Goal: Task Accomplishment & Management: Use online tool/utility

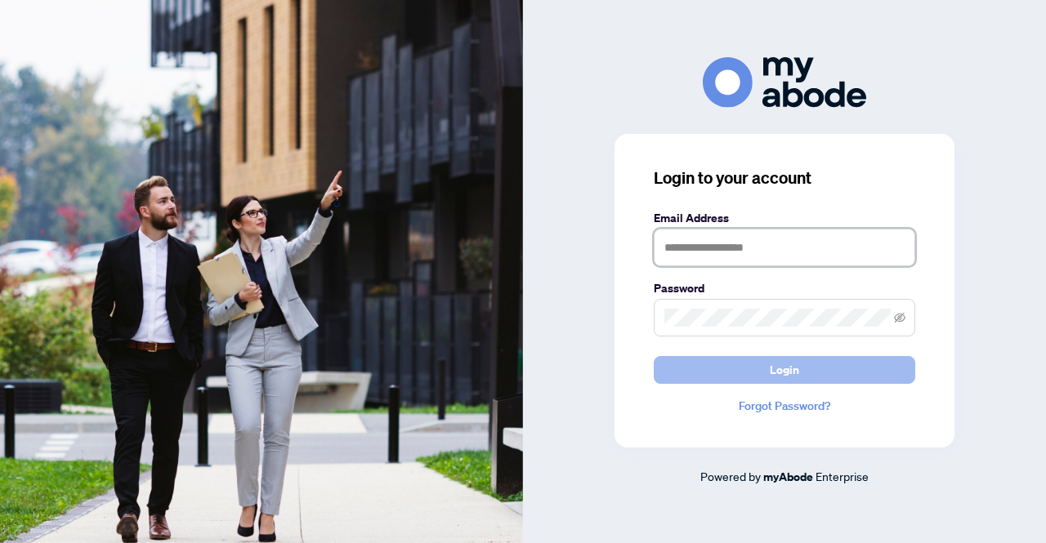
type input "**********"
click at [806, 378] on button "Login" at bounding box center [784, 370] width 261 height 28
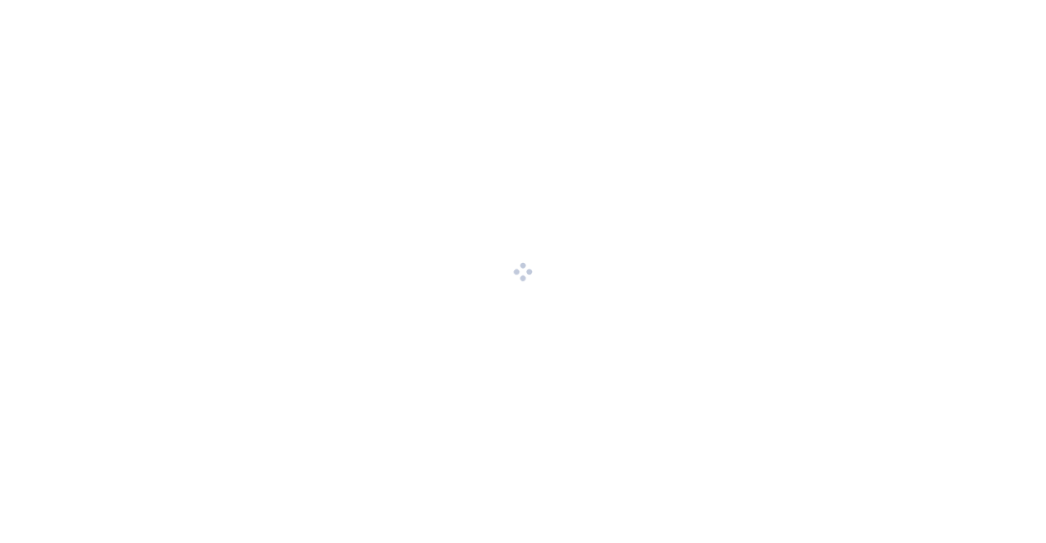
click at [805, 372] on div at bounding box center [523, 271] width 1046 height 543
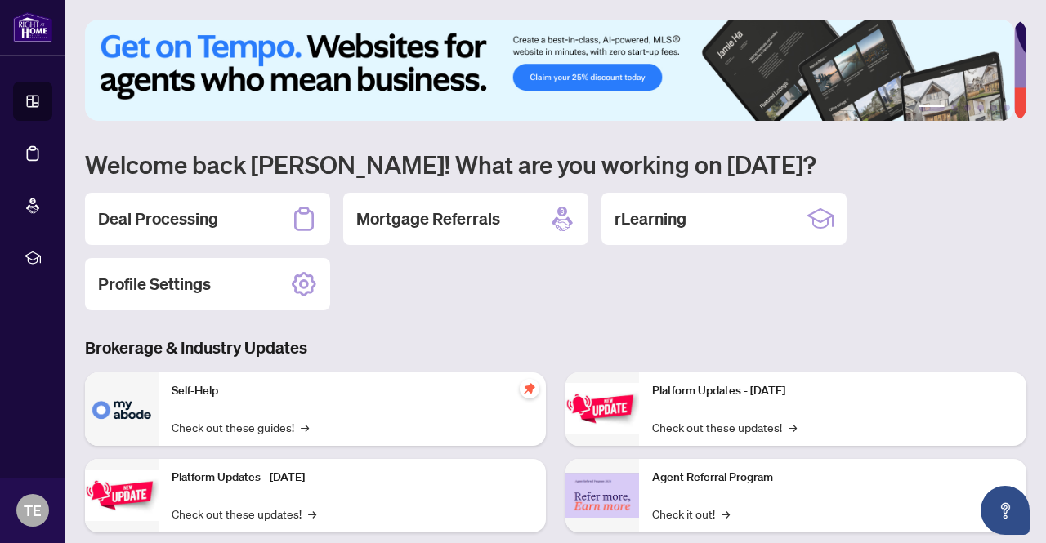
click at [153, 217] on h2 "Deal Processing" at bounding box center [158, 219] width 120 height 23
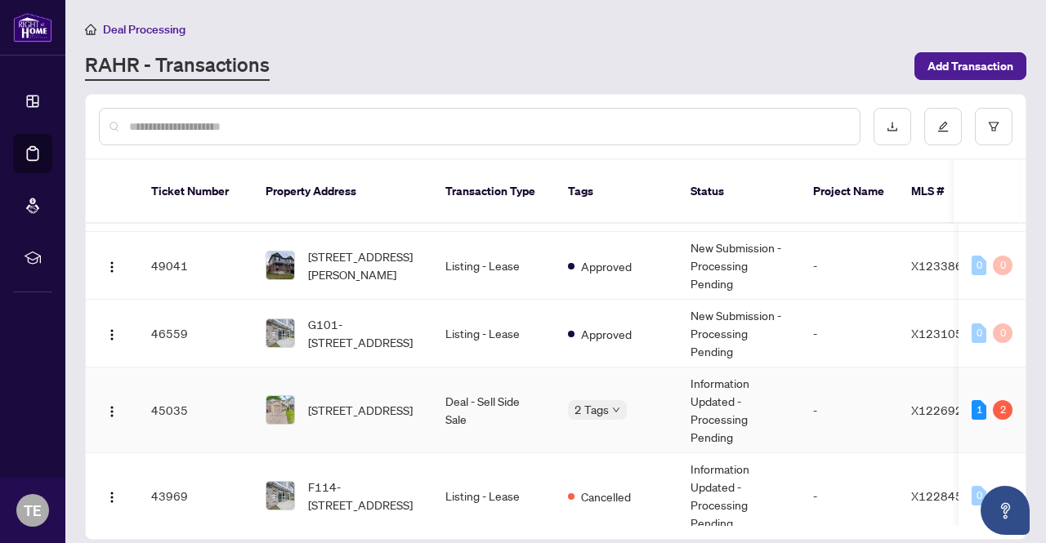
scroll to position [163, 0]
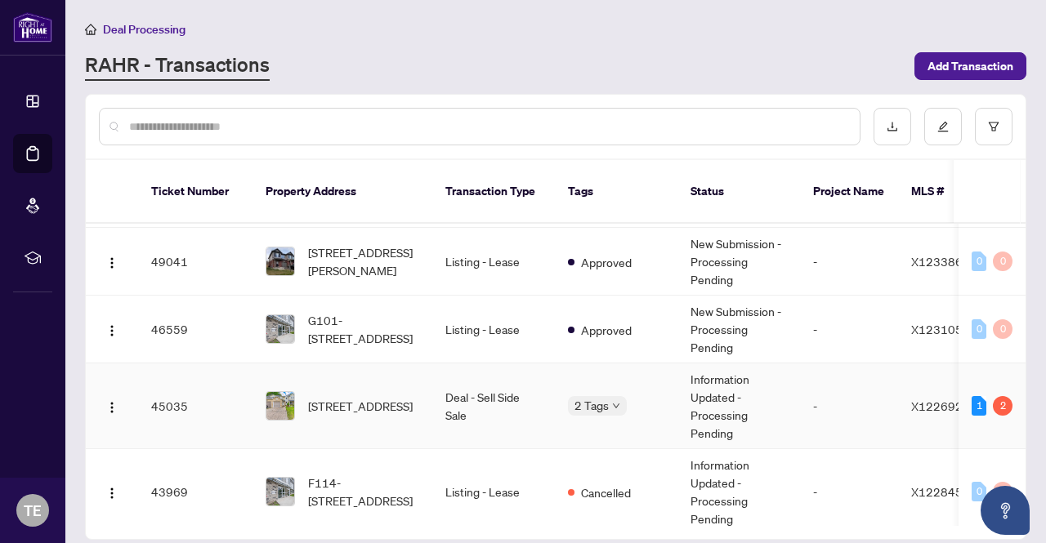
click at [488, 375] on td "Deal - Sell Side Sale" at bounding box center [493, 407] width 123 height 86
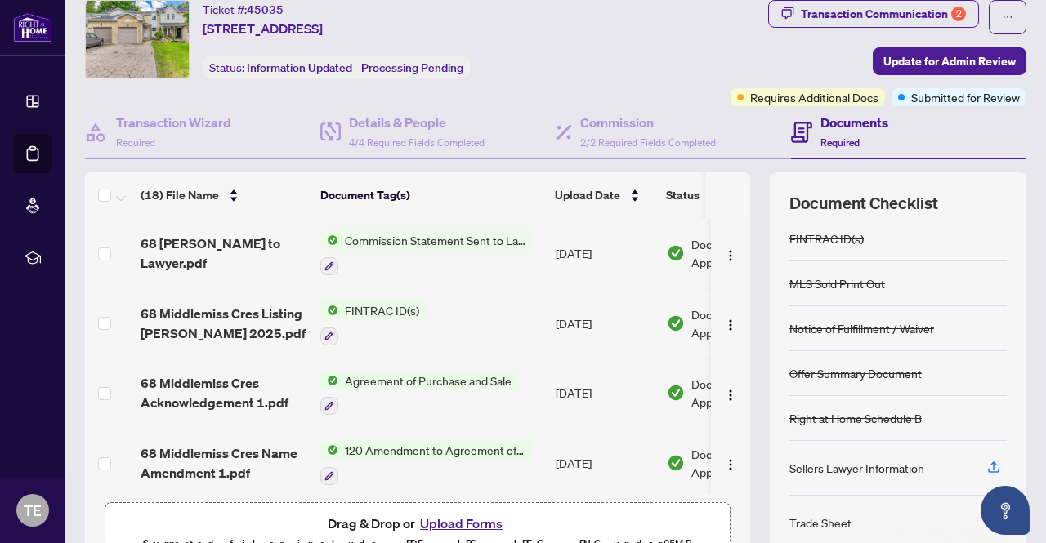
scroll to position [138, 0]
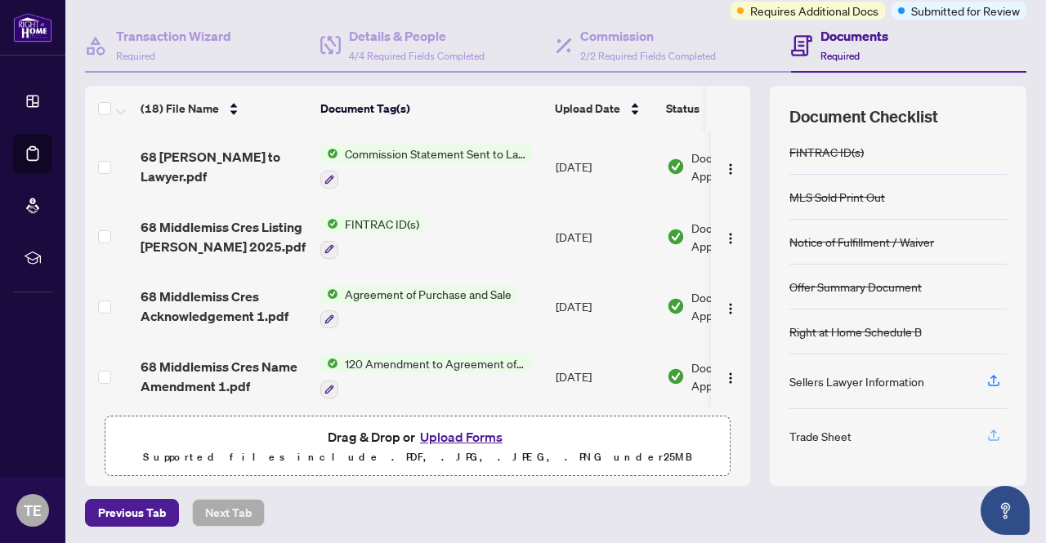
click at [988, 436] on icon "button" at bounding box center [993, 438] width 11 height 4
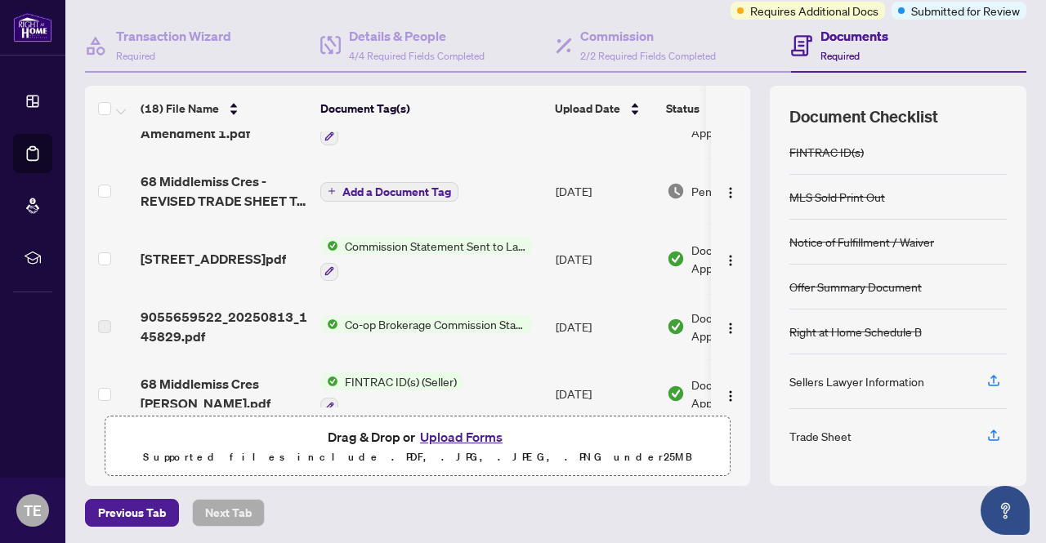
scroll to position [228, 0]
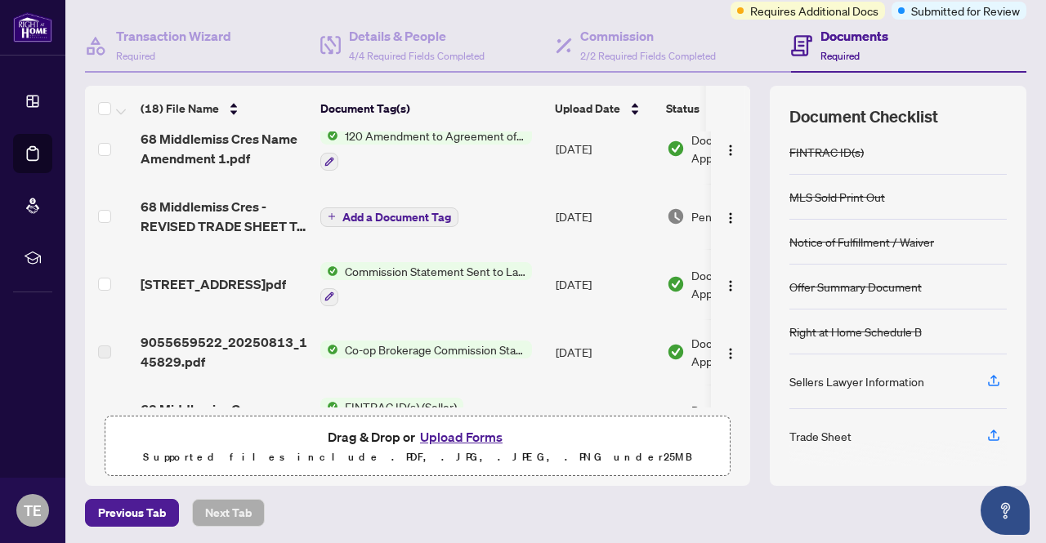
click at [381, 269] on span "Commission Statement Sent to Lawyer" at bounding box center [435, 271] width 194 height 18
click at [343, 213] on span "Add a Document Tag" at bounding box center [396, 217] width 109 height 11
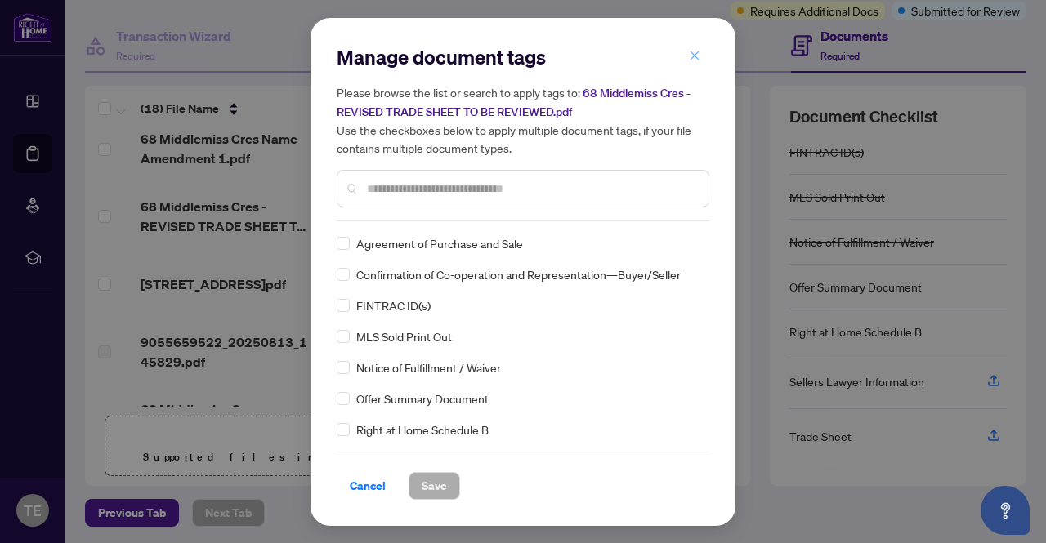
click at [699, 66] on span "button" at bounding box center [694, 56] width 11 height 26
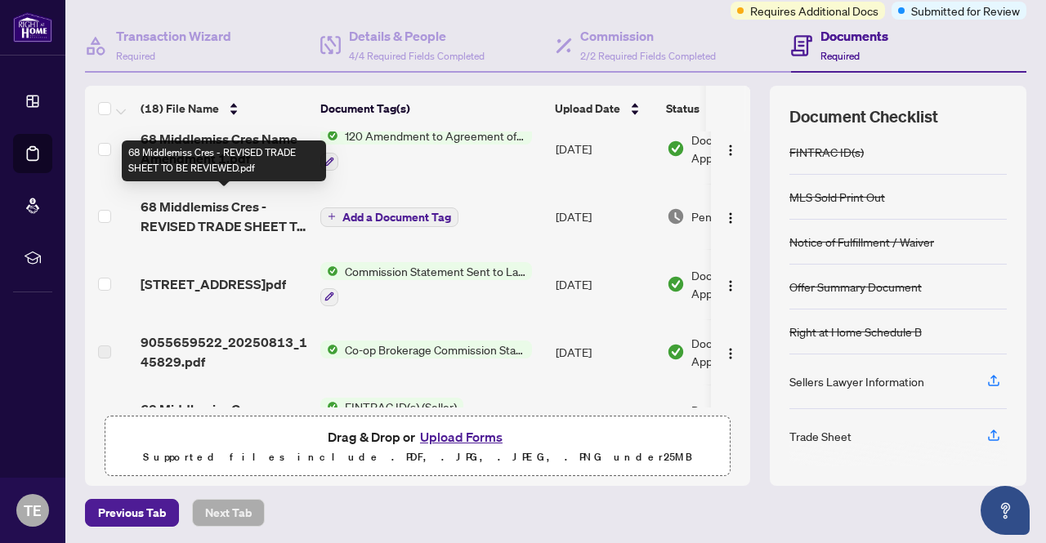
click at [239, 212] on span "68 Middlemiss Cres - REVISED TRADE SHEET TO BE REVIEWED.pdf" at bounding box center [224, 216] width 167 height 39
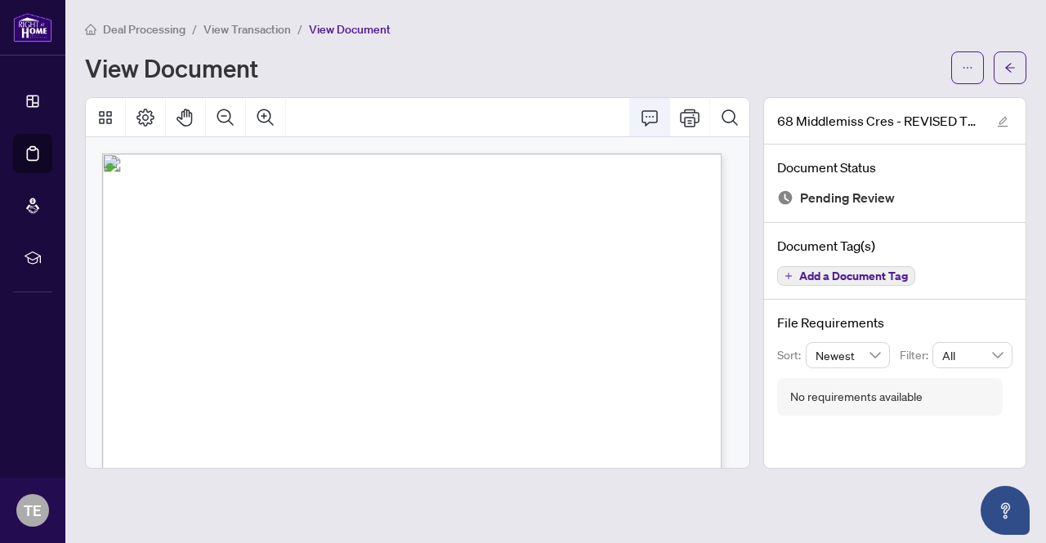
click at [651, 117] on icon "Comment" at bounding box center [650, 118] width 20 height 20
